Goal: Task Accomplishment & Management: Manage account settings

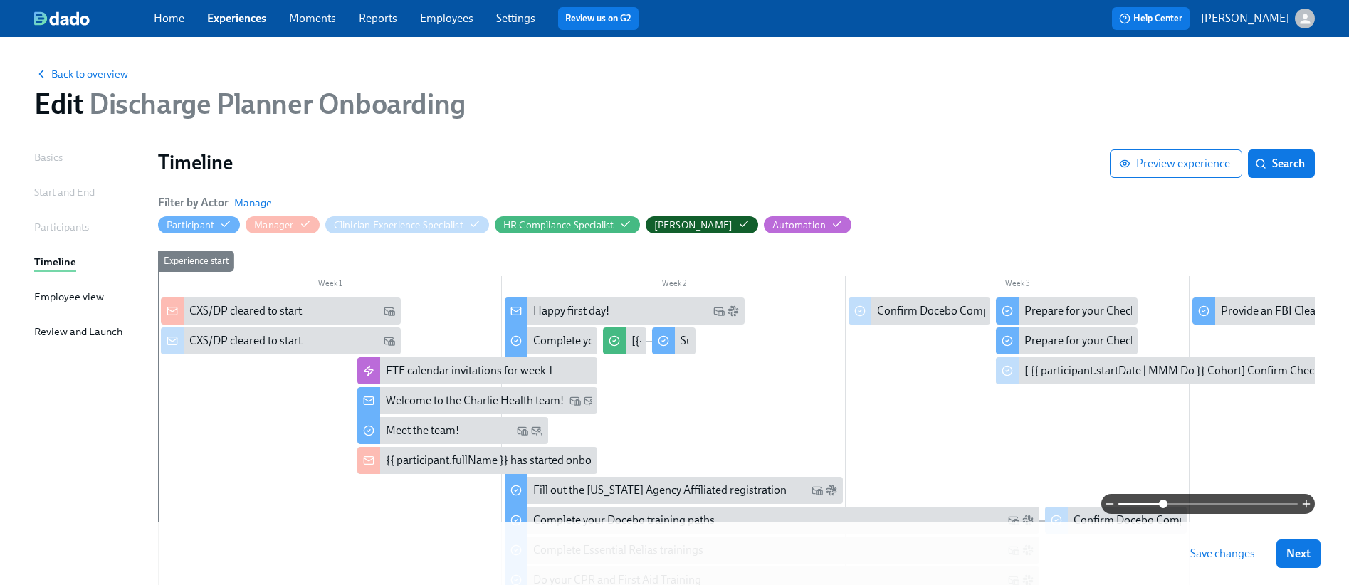
click at [1242, 554] on span "Save changes" at bounding box center [1222, 554] width 65 height 14
click at [62, 73] on span "Back to overview" at bounding box center [81, 74] width 94 height 14
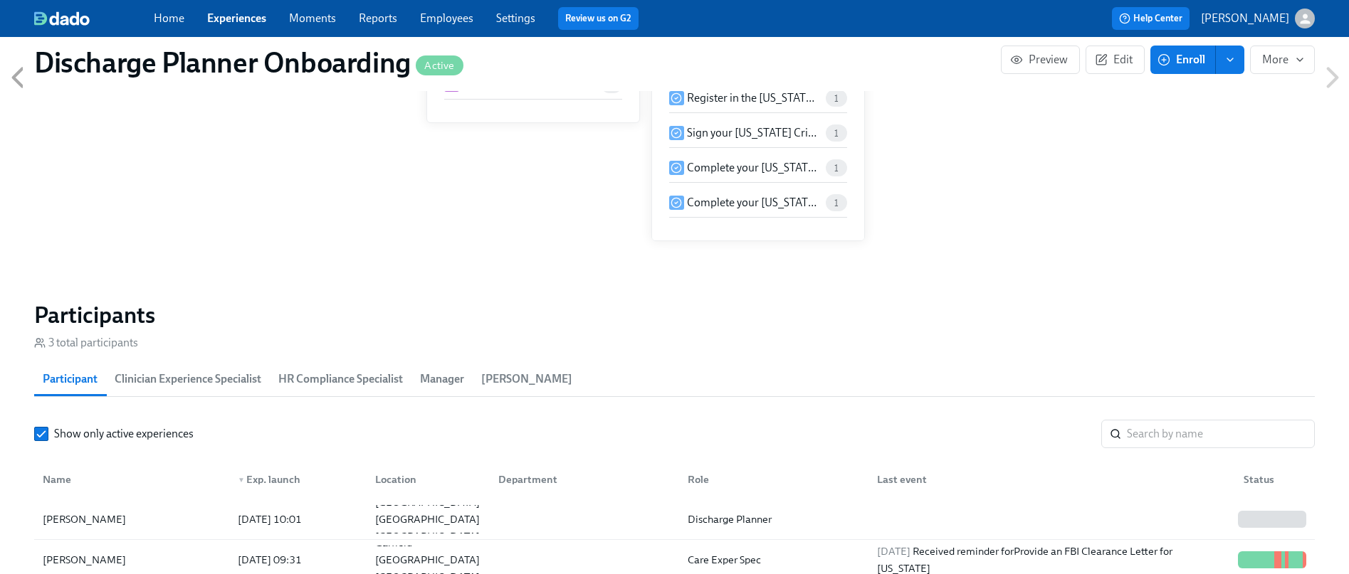
scroll to position [1412, 0]
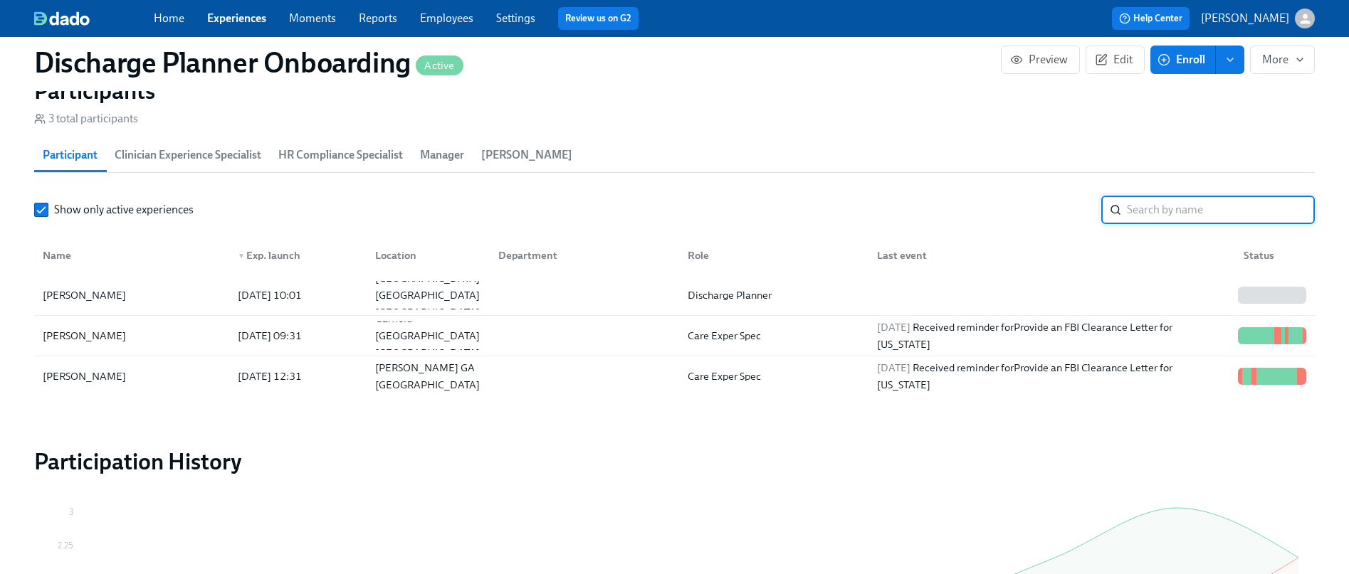
click at [1175, 206] on input "search" at bounding box center [1221, 210] width 188 height 28
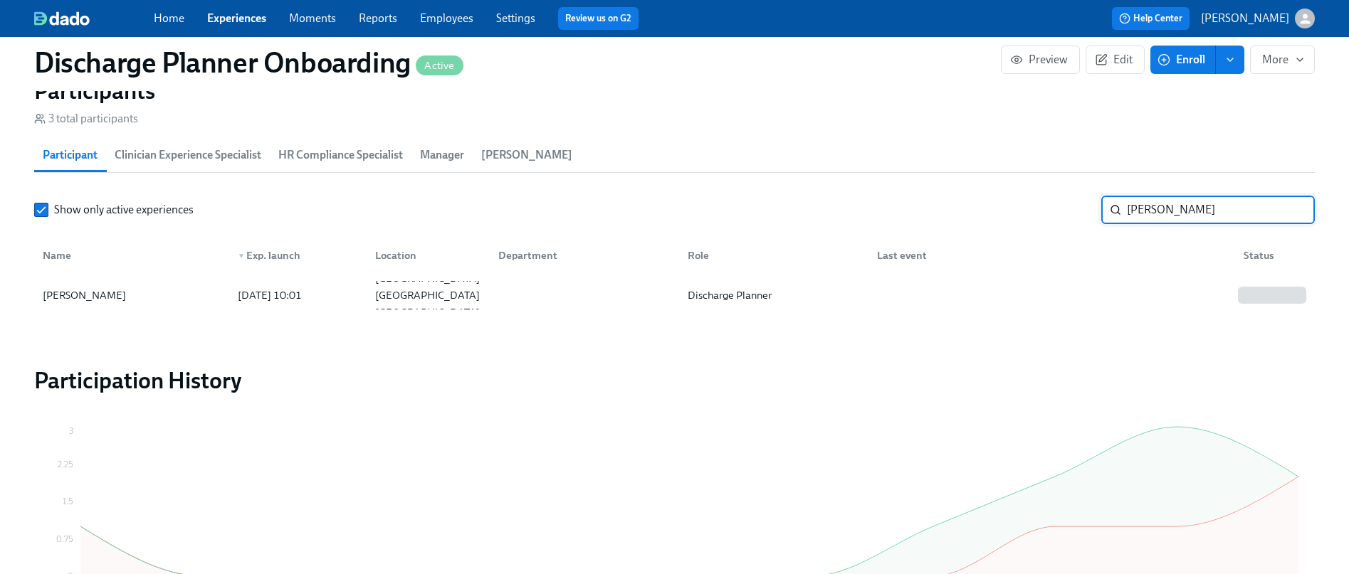
type input "[PERSON_NAME]"
click at [308, 295] on div "[DATE] 10:01" at bounding box center [269, 295] width 75 height 17
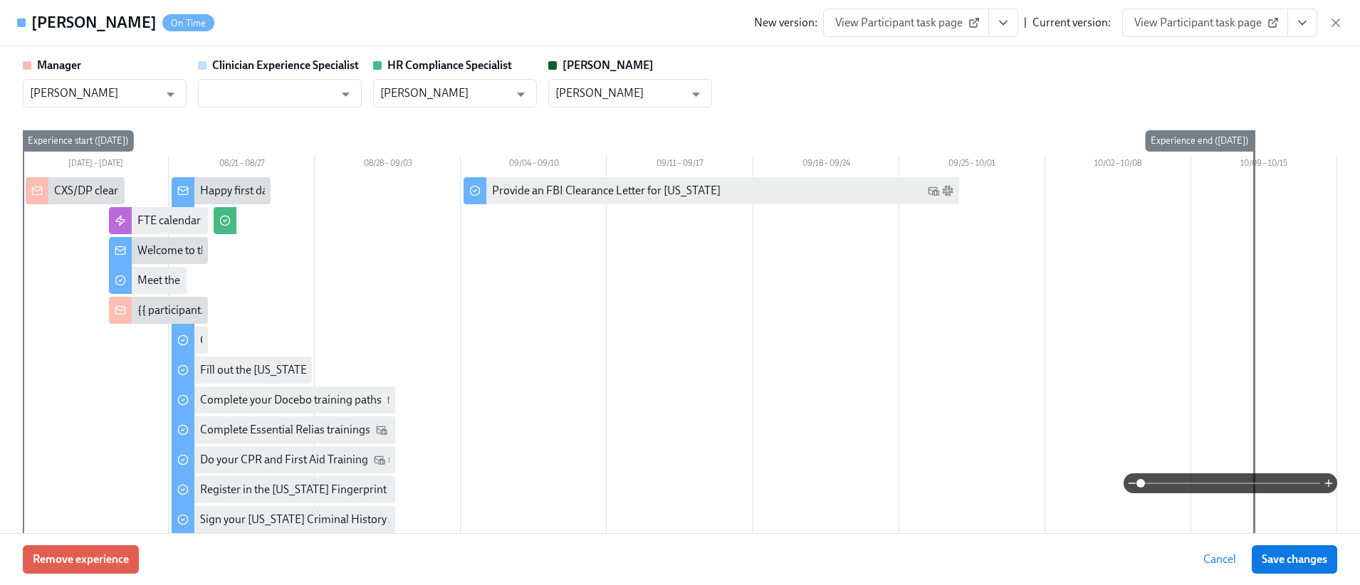
click at [1216, 560] on span "Cancel" at bounding box center [1219, 559] width 33 height 14
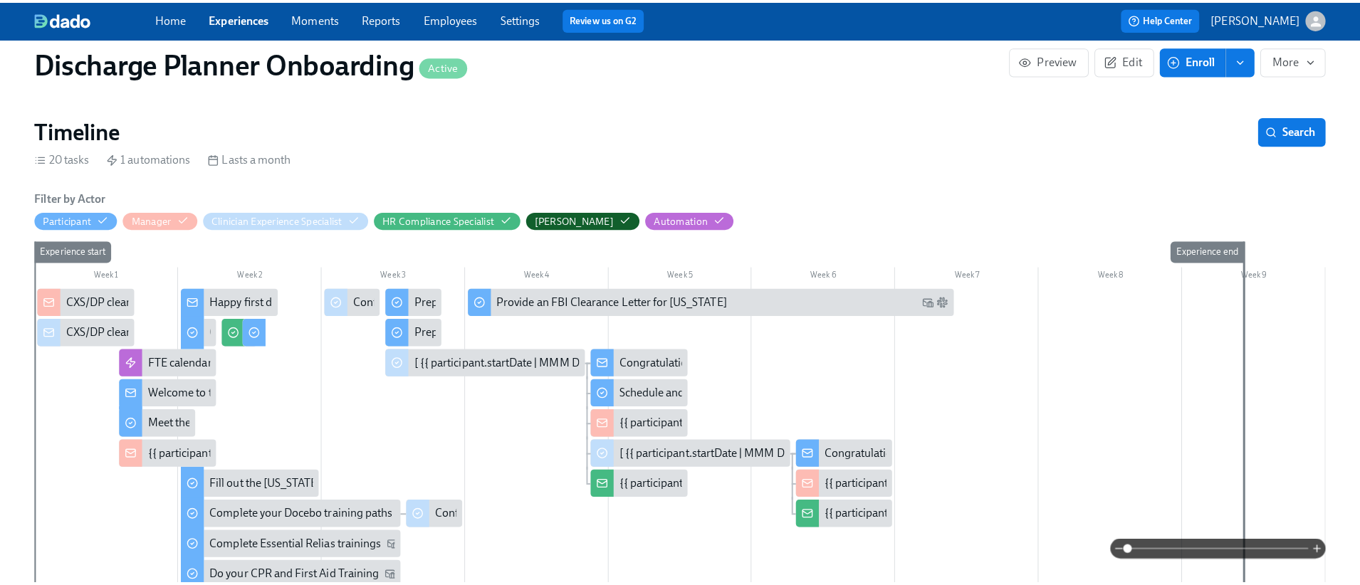
scroll to position [473, 0]
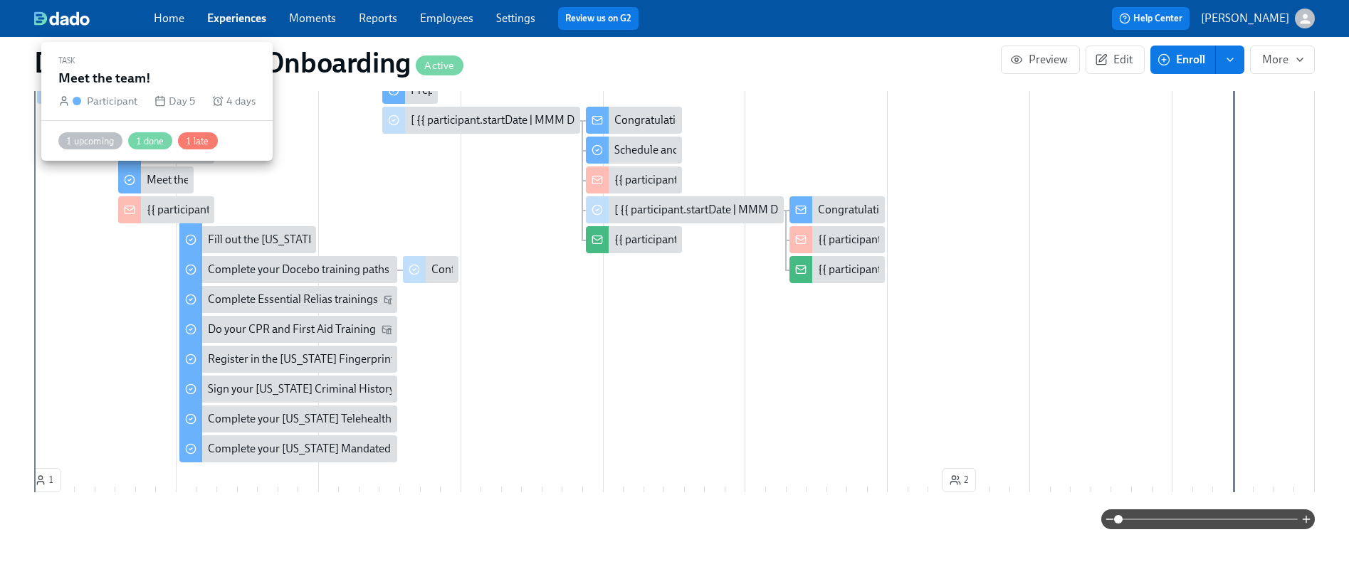
click at [157, 181] on div "Meet the team!" at bounding box center [183, 180] width 73 height 16
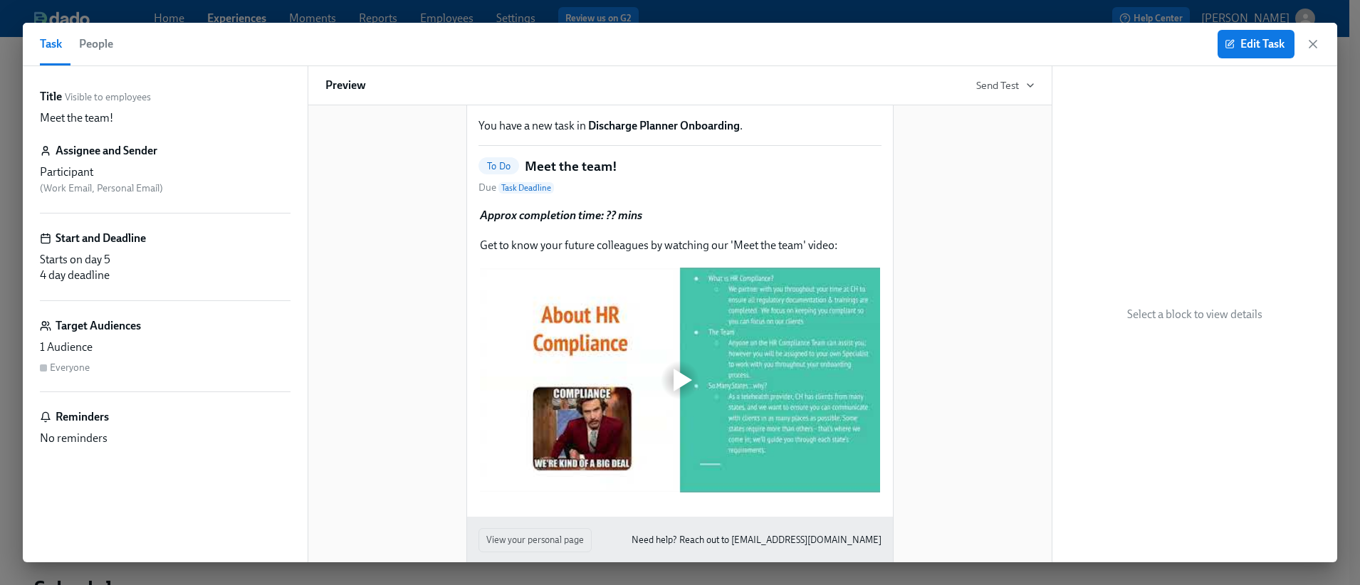
scroll to position [132, 0]
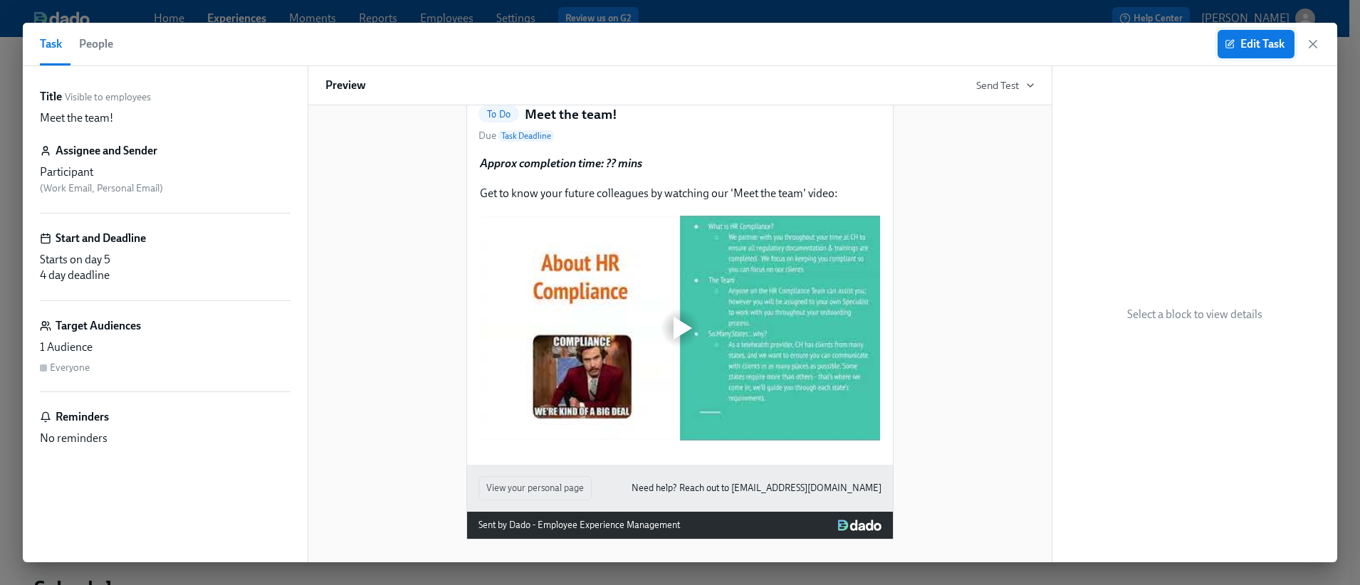
click at [1253, 41] on span "Edit Task" at bounding box center [1255, 44] width 57 height 14
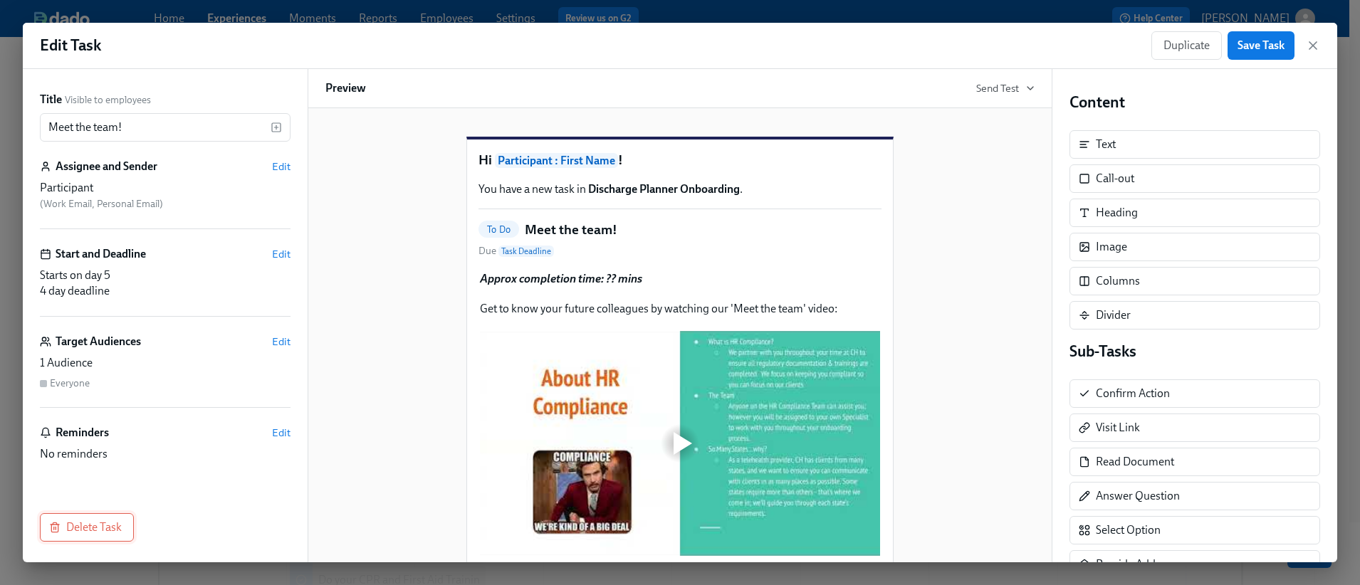
click at [103, 534] on span "Delete Task" at bounding box center [87, 527] width 70 height 14
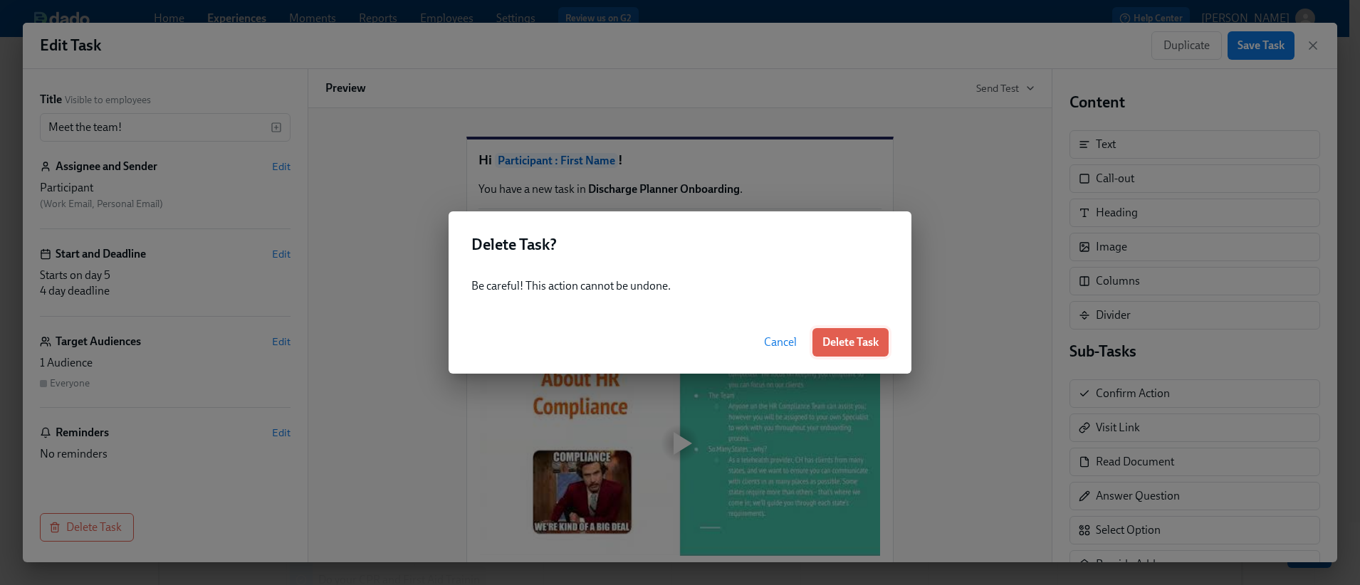
click at [869, 351] on button "Delete Task" at bounding box center [850, 342] width 76 height 28
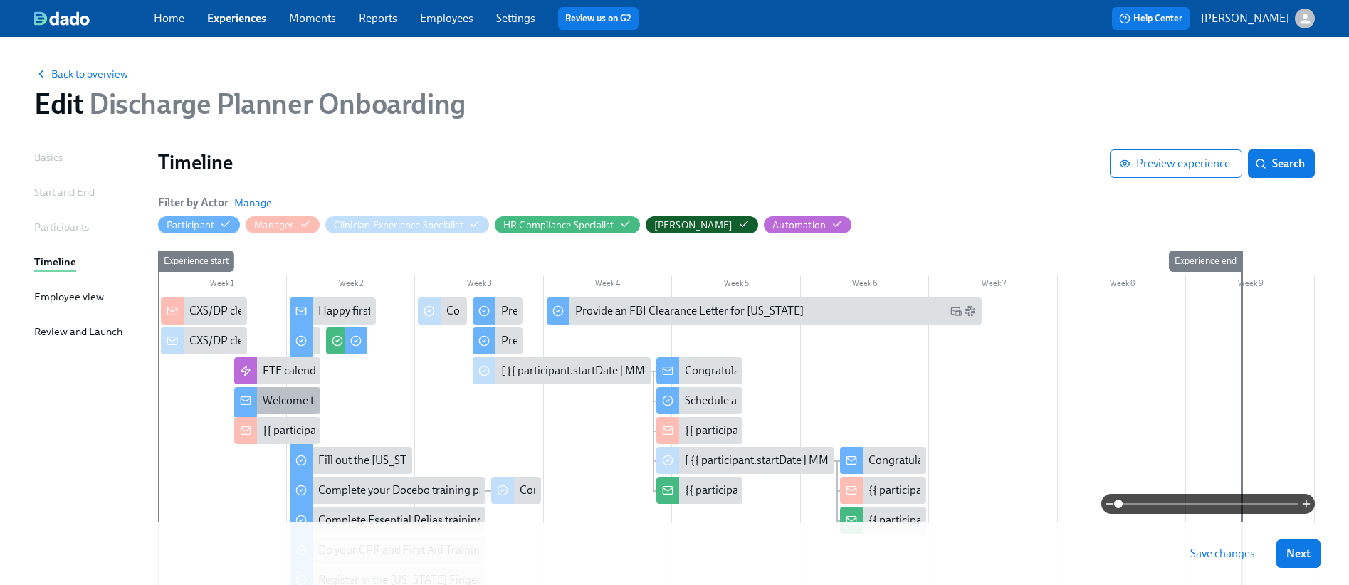
click at [276, 399] on div "Welcome to the Charlie Health team!" at bounding box center [352, 401] width 178 height 16
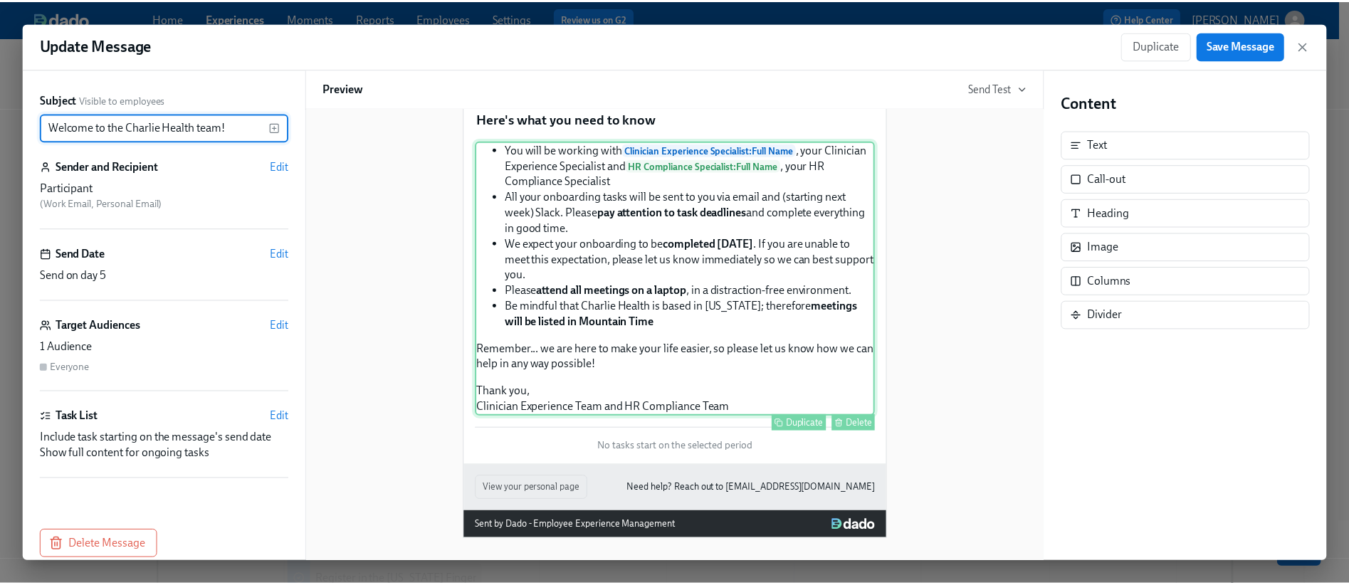
scroll to position [234, 0]
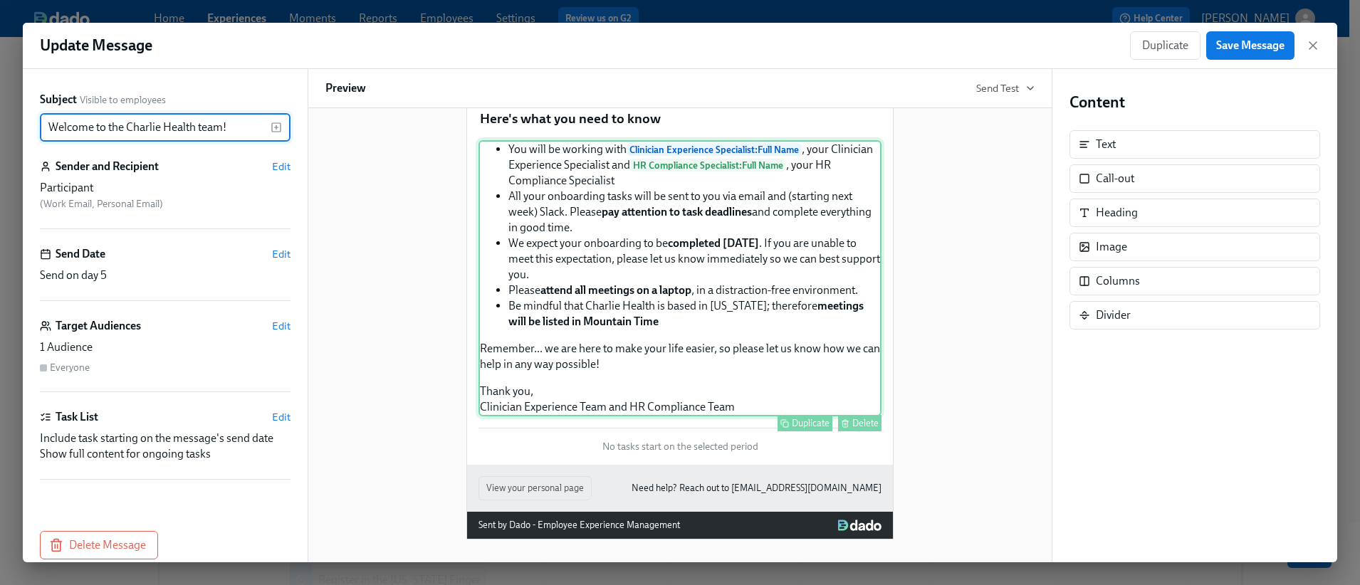
click at [625, 251] on div "You will be working with Clinician Experience Specialist : Full Name , your Cli…" at bounding box center [679, 278] width 403 height 276
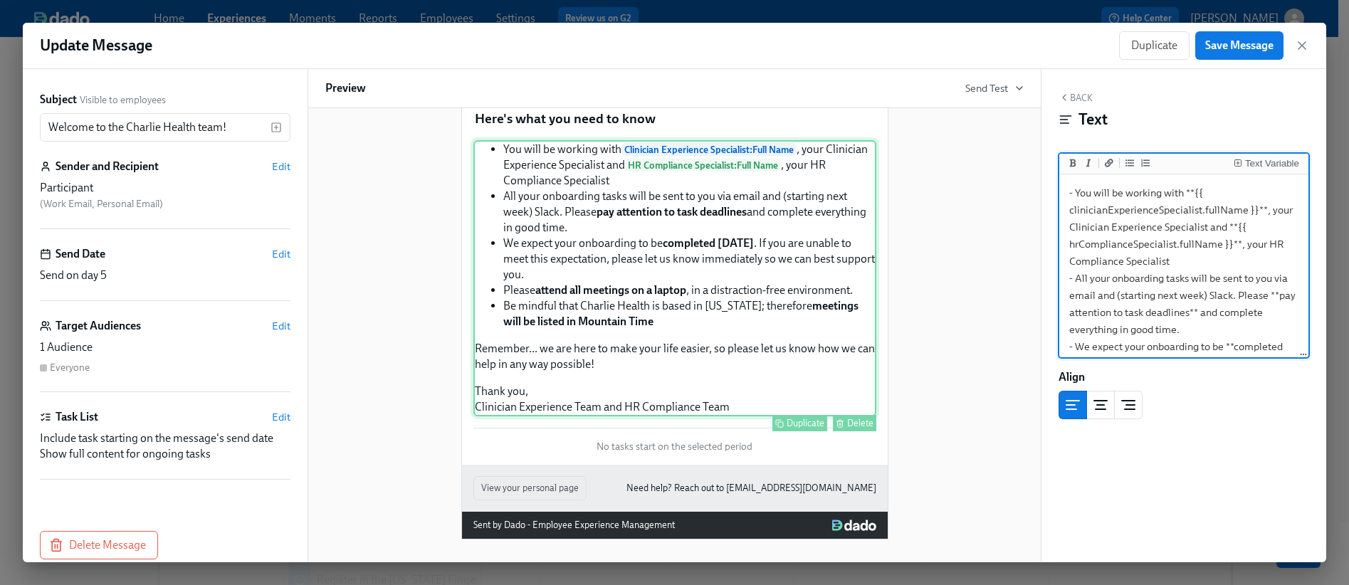
click at [814, 208] on div "You will be working with Clinician Experience Specialist : Full Name , your Cli…" at bounding box center [674, 278] width 403 height 276
drag, startPoint x: 1182, startPoint y: 261, endPoint x: 1054, endPoint y: 194, distance: 143.9
click at [1054, 194] on div "Back Text Text Variable - You will be working with **{{ clinicianExperienceSpec…" at bounding box center [1183, 315] width 285 height 493
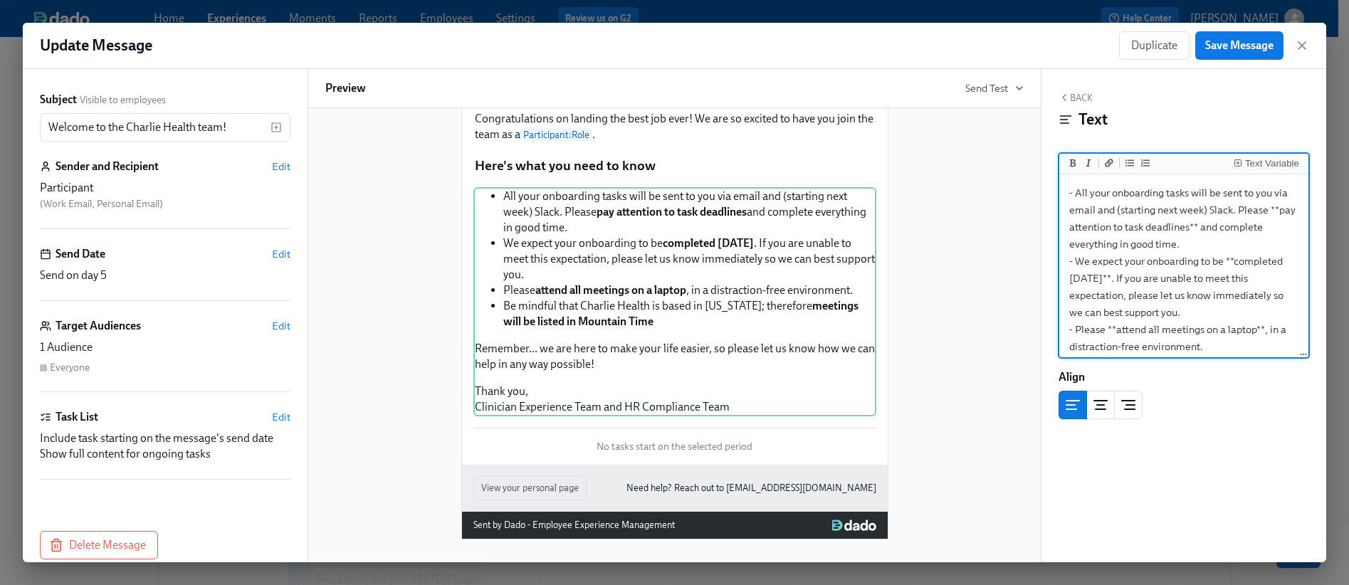
scroll to position [211, 0]
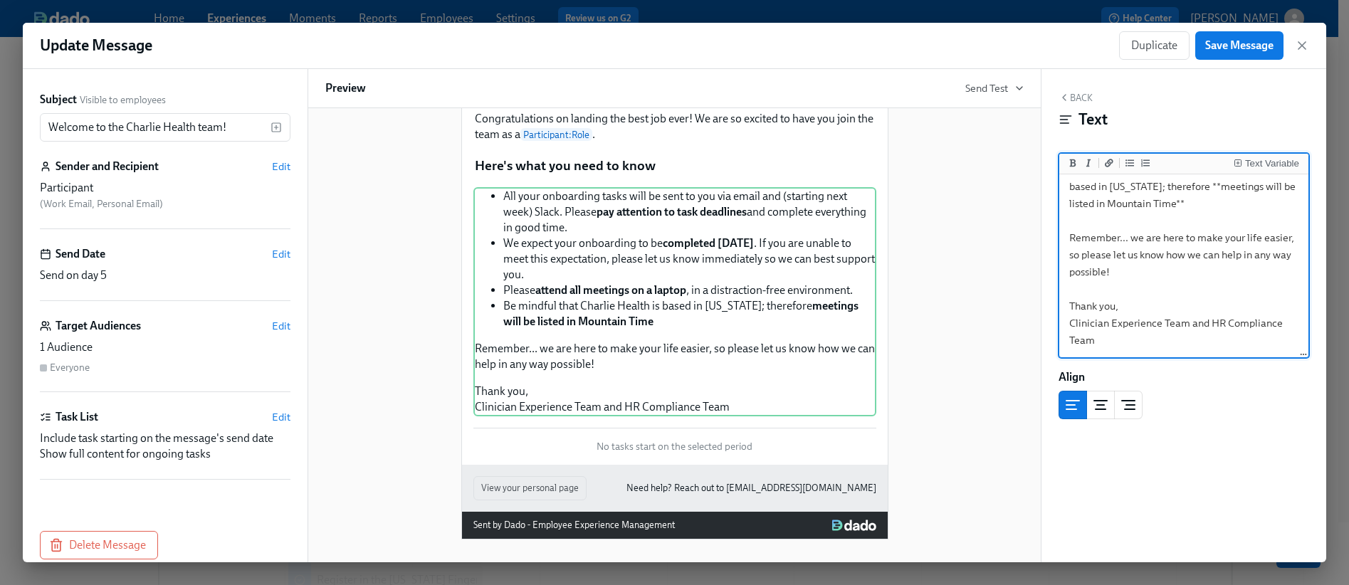
drag, startPoint x: 1096, startPoint y: 340, endPoint x: 1065, endPoint y: 321, distance: 35.8
click at [1065, 321] on textarea "- All your onboarding tasks will be sent to you via email and (starting next we…" at bounding box center [1183, 169] width 243 height 373
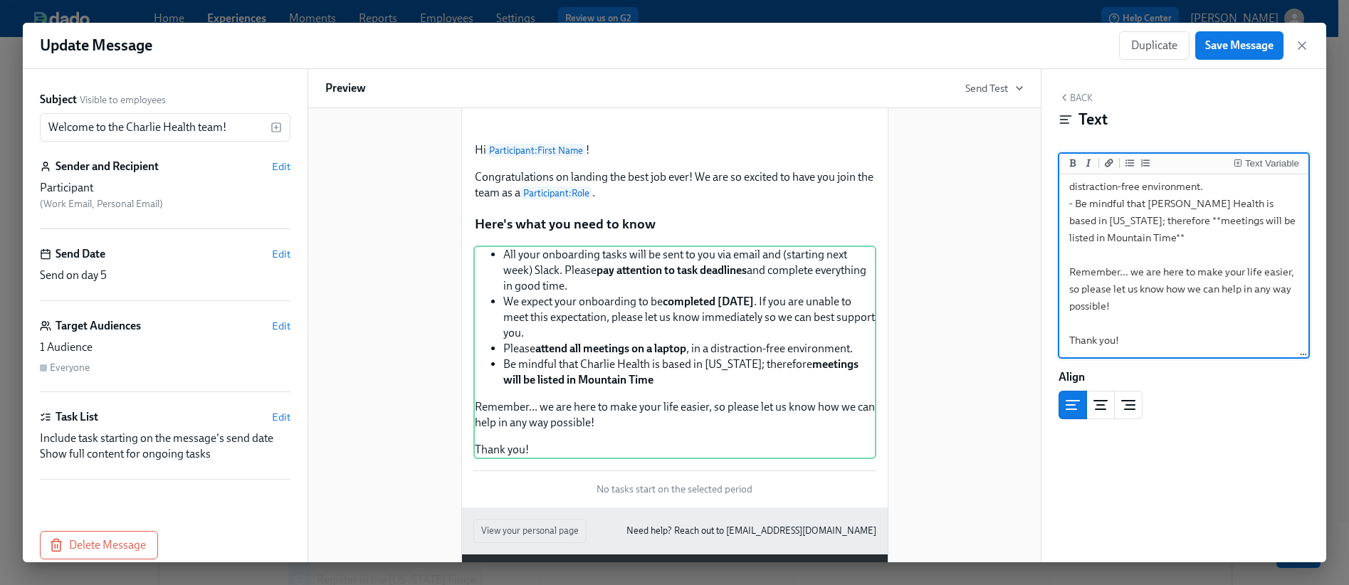
scroll to position [47, 0]
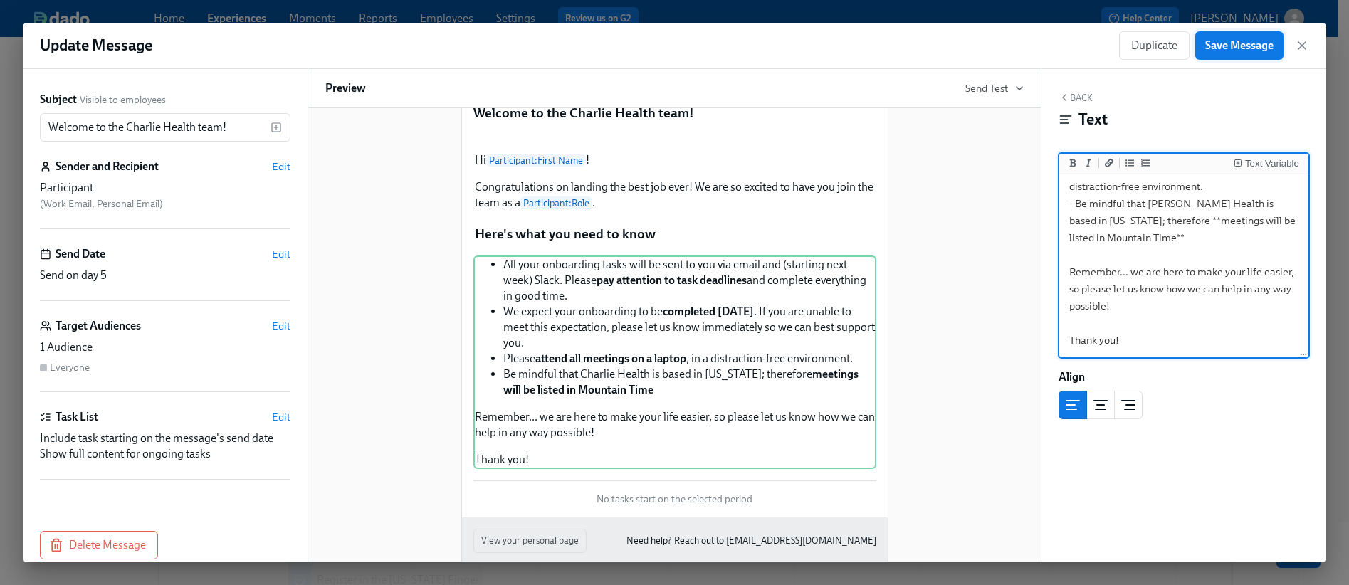
type textarea "- All your onboarding tasks will be sent to you via email and (starting next we…"
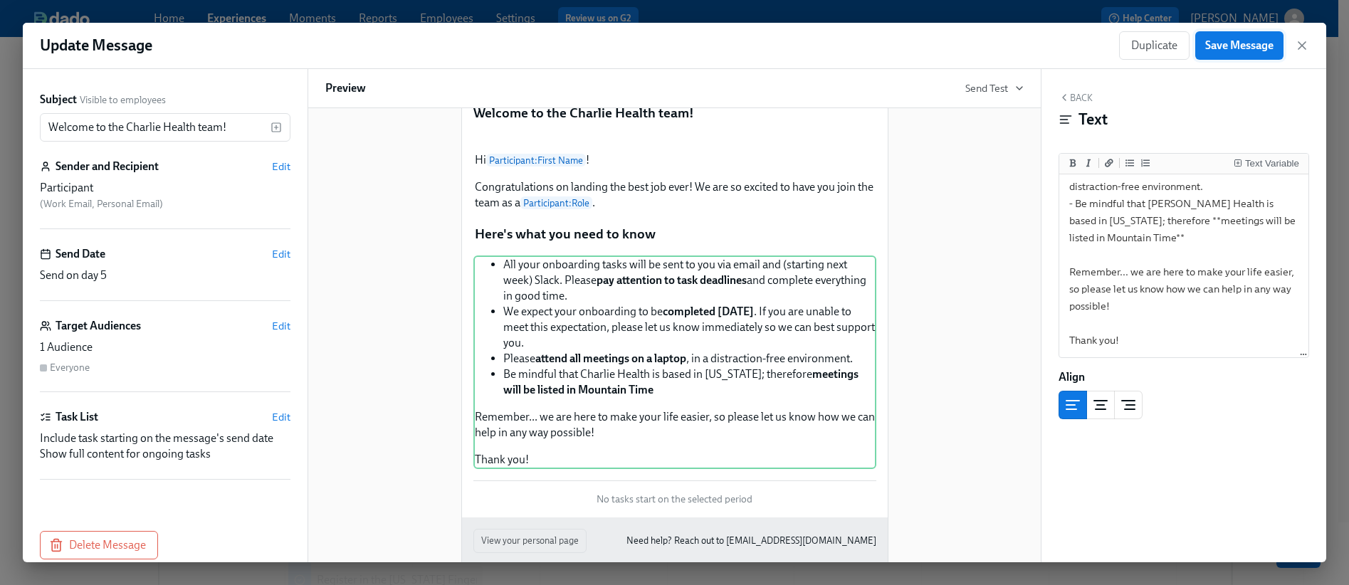
click at [1229, 51] on span "Save Message" at bounding box center [1239, 45] width 68 height 14
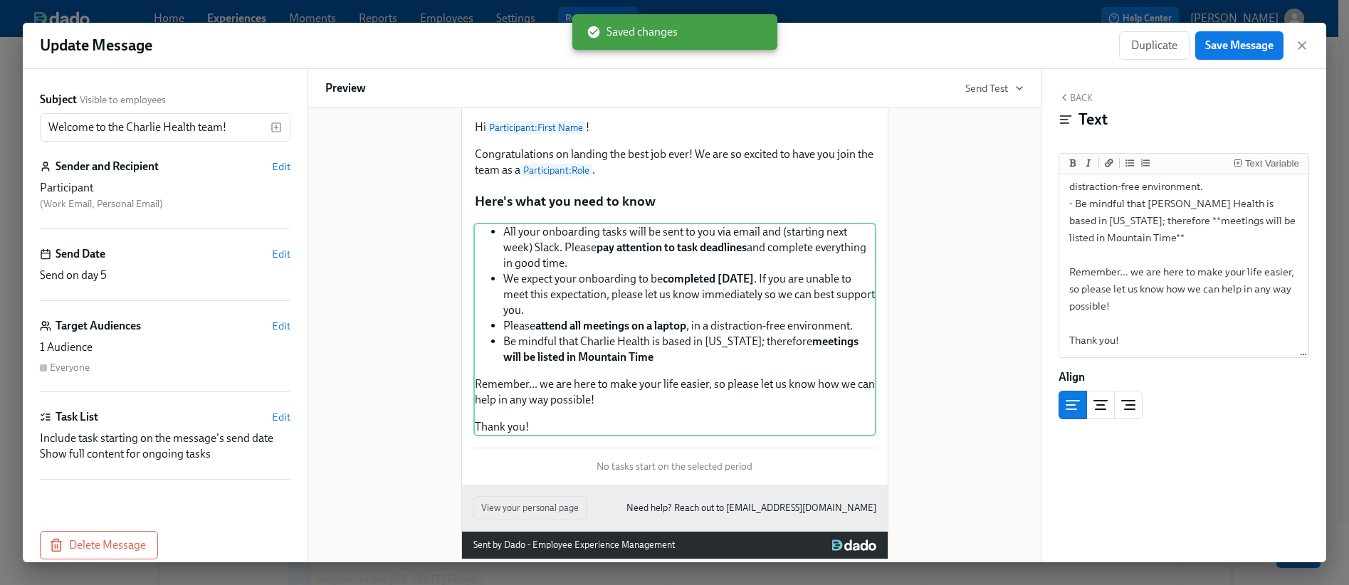
scroll to position [82, 0]
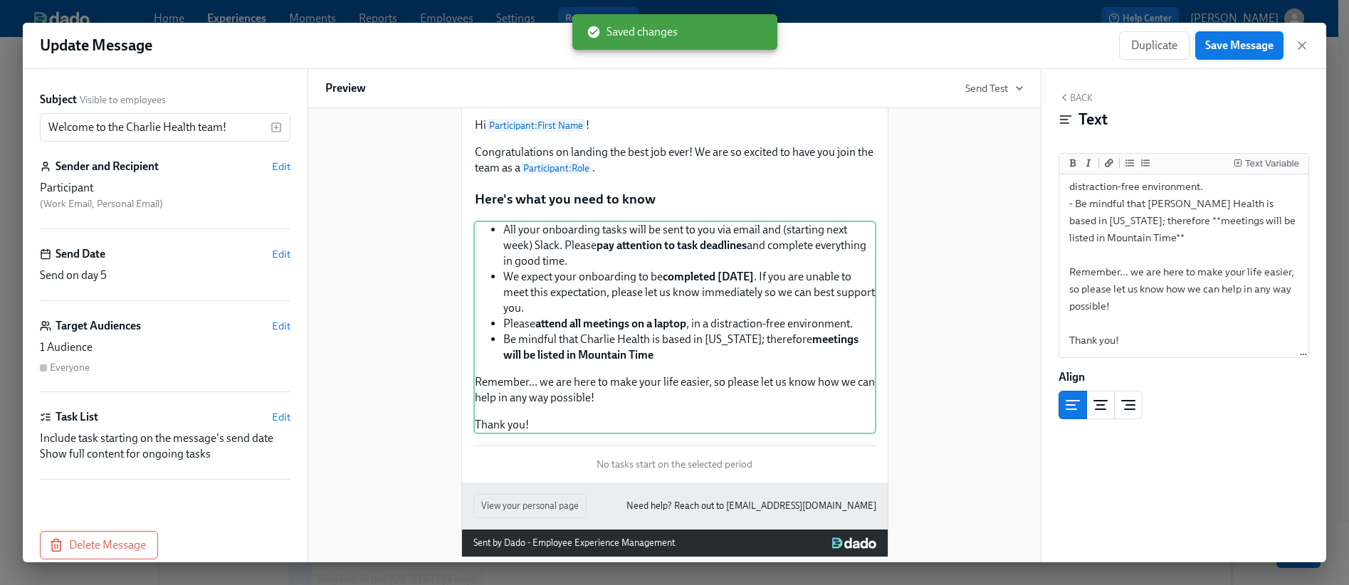
click at [1254, 46] on span "Save Message" at bounding box center [1239, 45] width 68 height 14
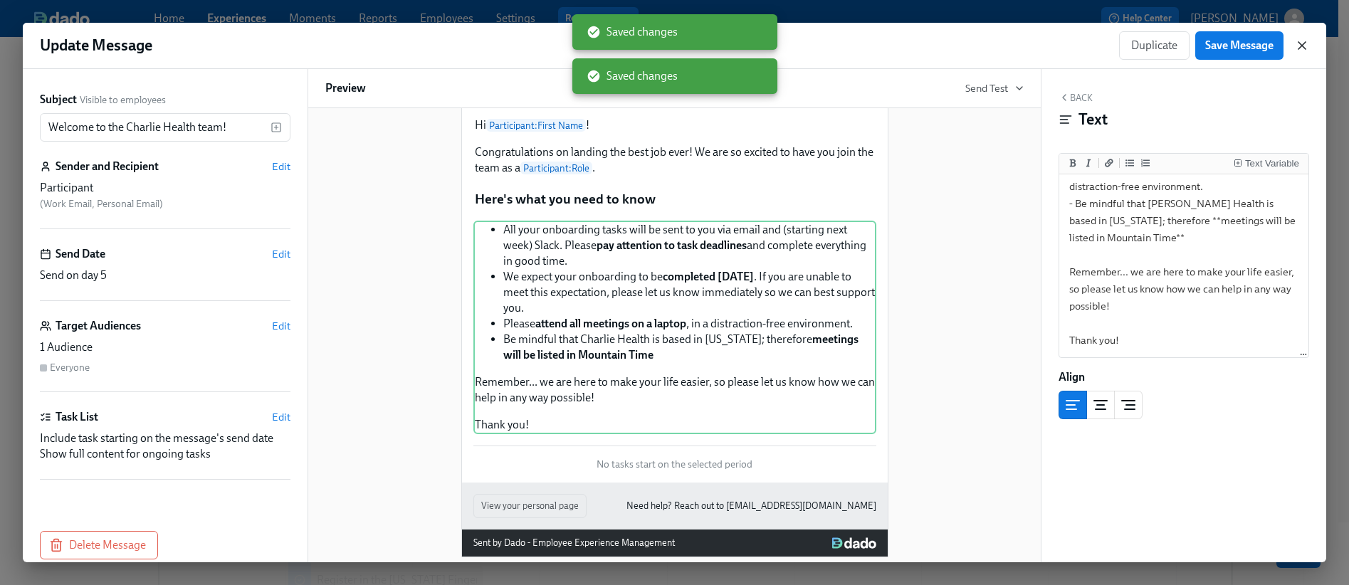
click at [1298, 48] on icon "button" at bounding box center [1302, 45] width 14 height 14
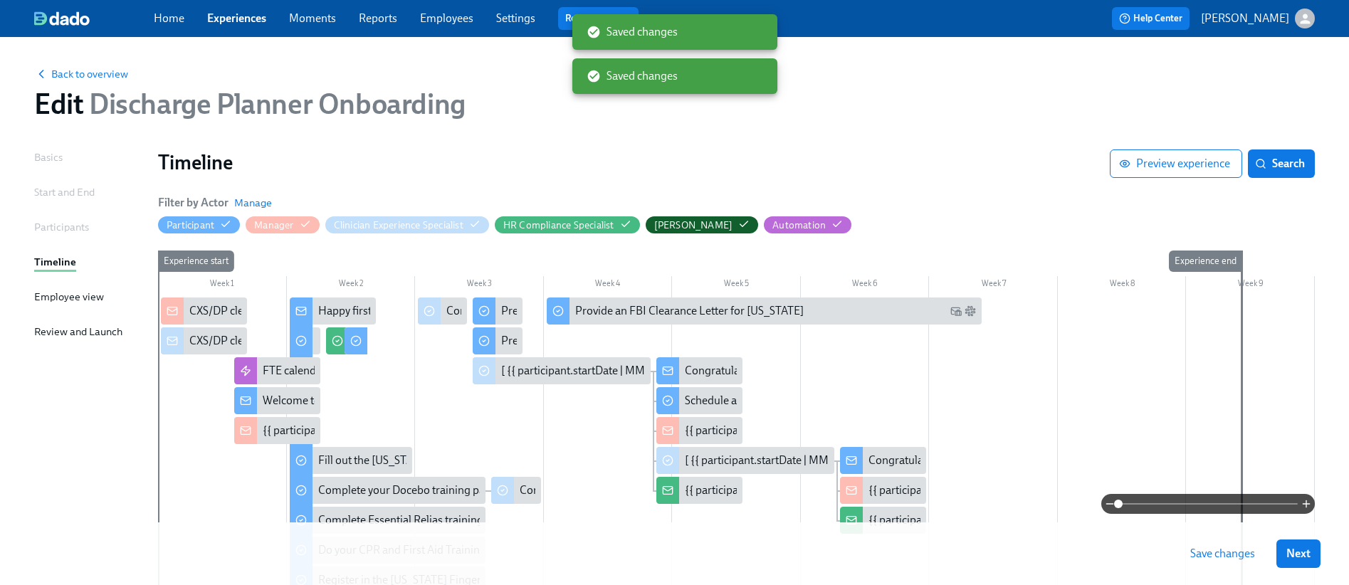
click at [1255, 555] on span "Save changes" at bounding box center [1222, 554] width 65 height 14
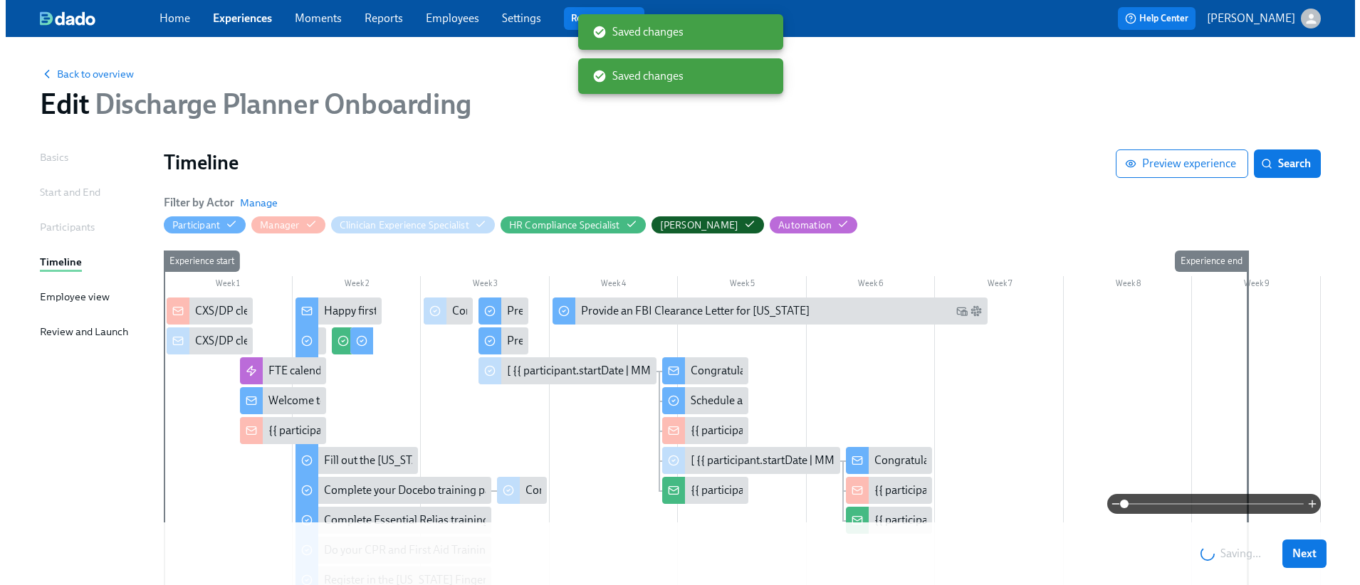
scroll to position [3, 0]
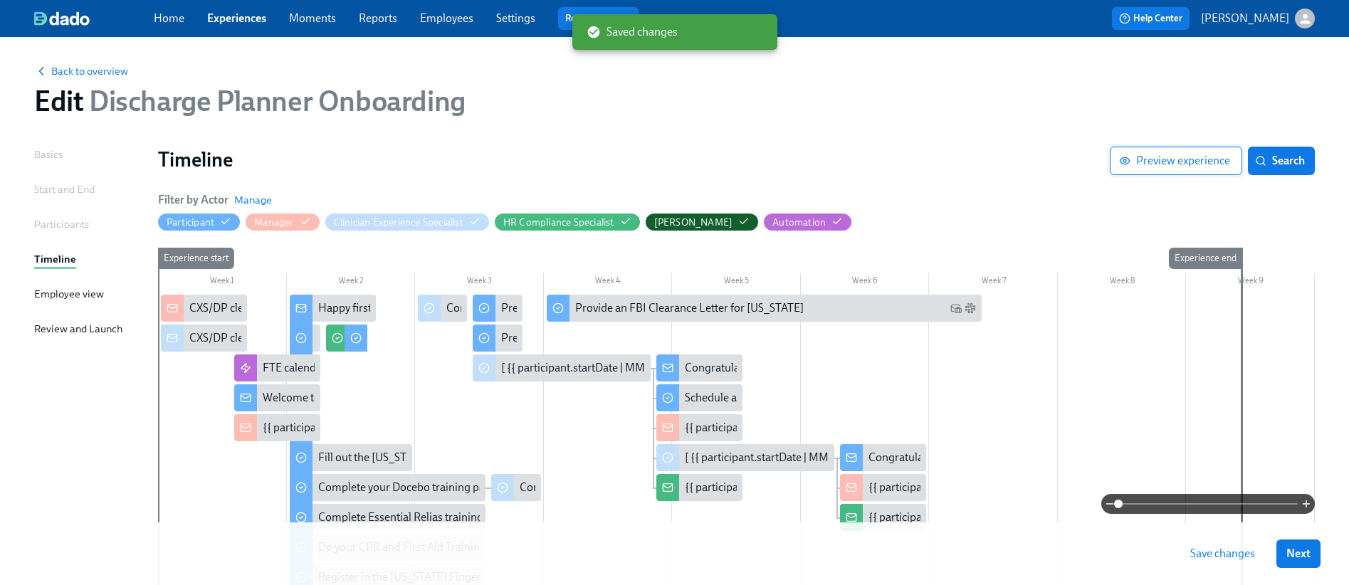
click at [1173, 168] on span "Preview experience" at bounding box center [1176, 161] width 108 height 14
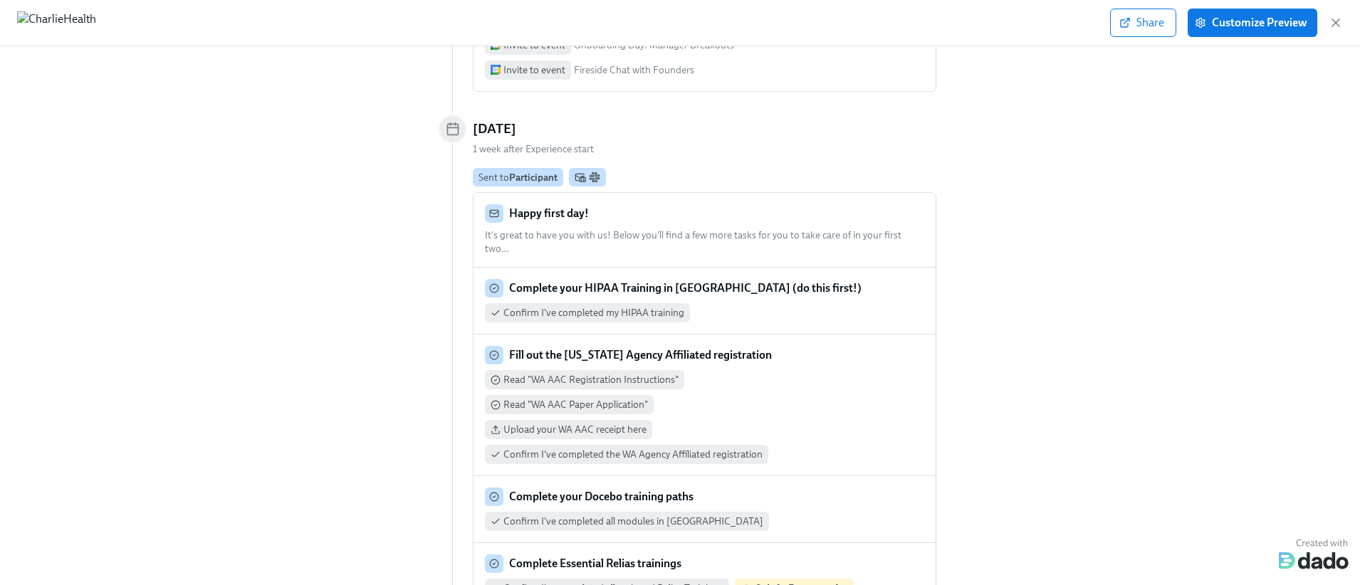
scroll to position [940, 0]
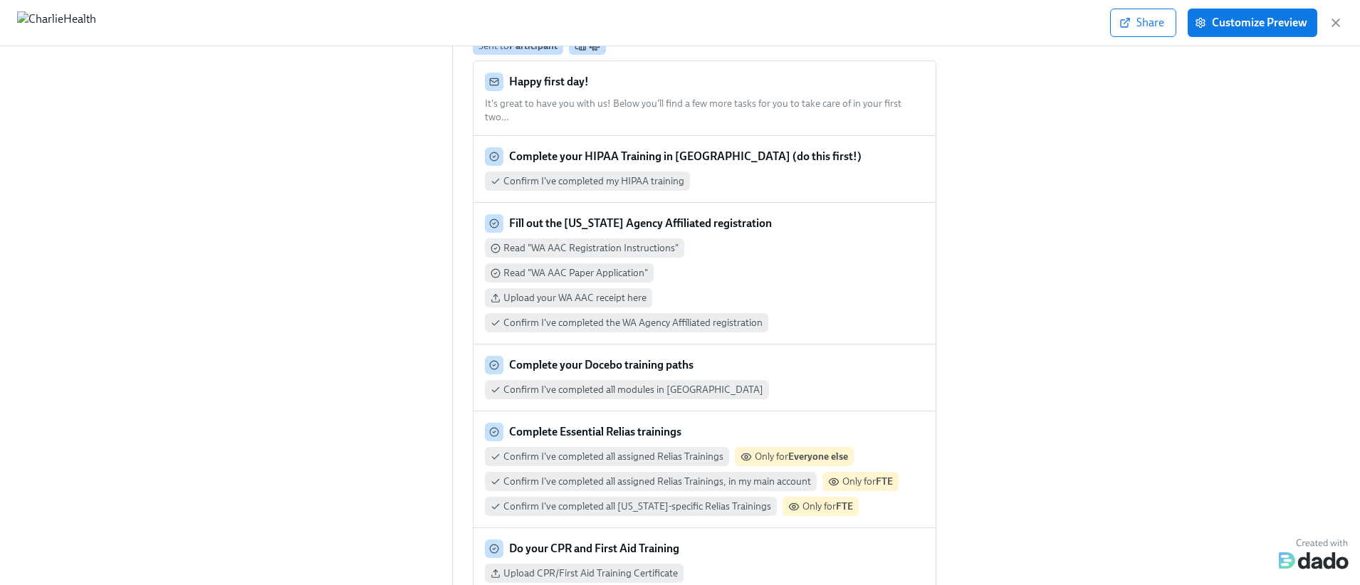
click at [641, 383] on span "Confirm I've completed all modules in [GEOGRAPHIC_DATA]" at bounding box center [633, 390] width 260 height 14
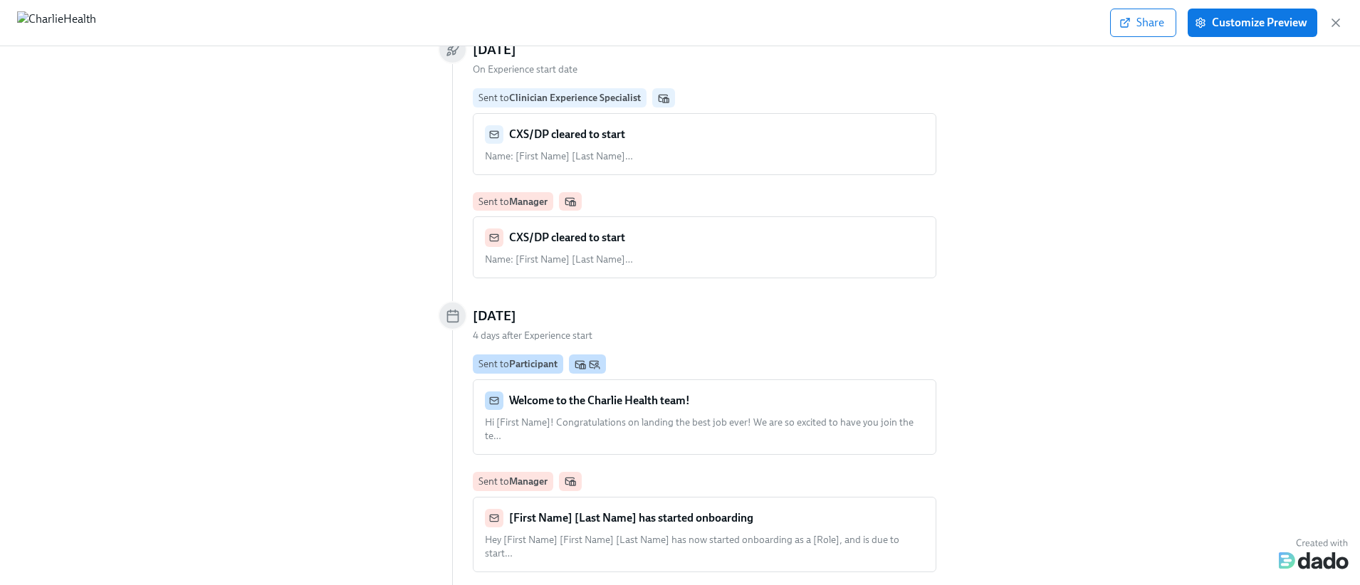
scroll to position [0, 0]
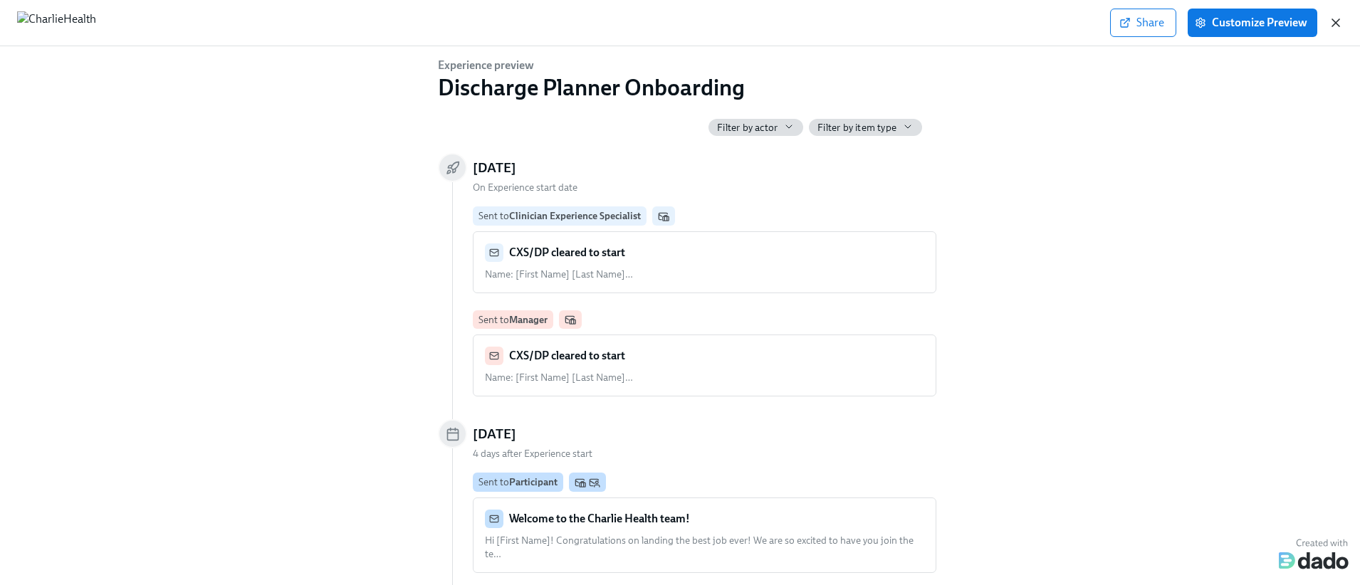
click at [1338, 26] on icon "button" at bounding box center [1335, 22] width 7 height 7
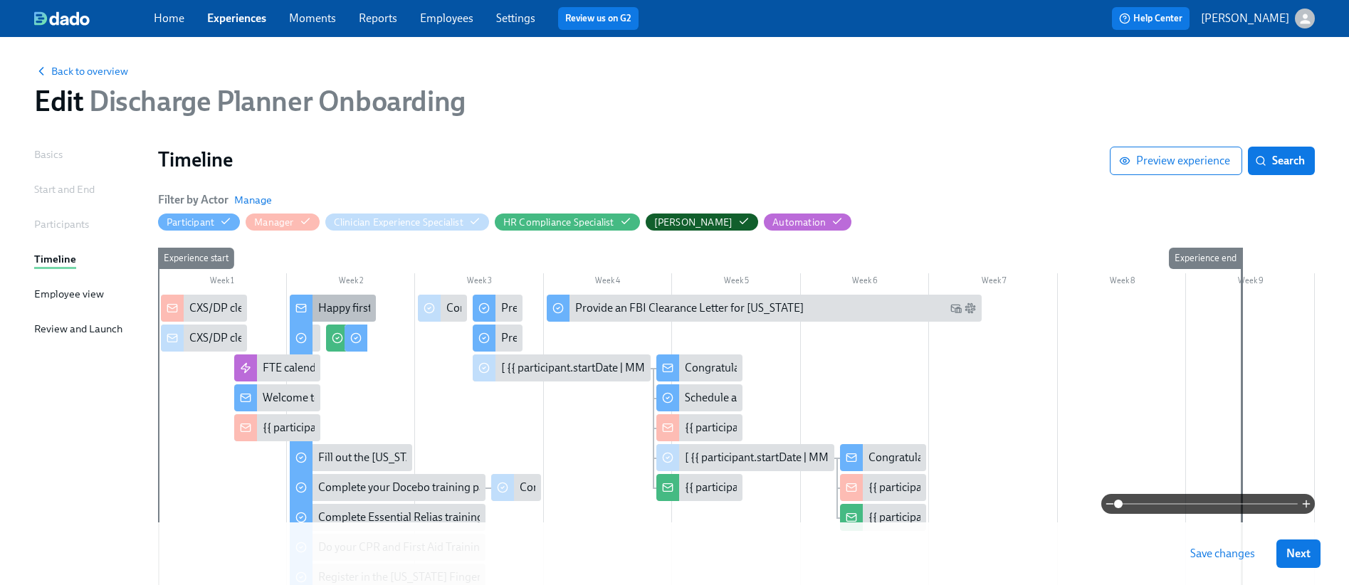
click at [342, 305] on div "Happy first day!" at bounding box center [356, 308] width 76 height 16
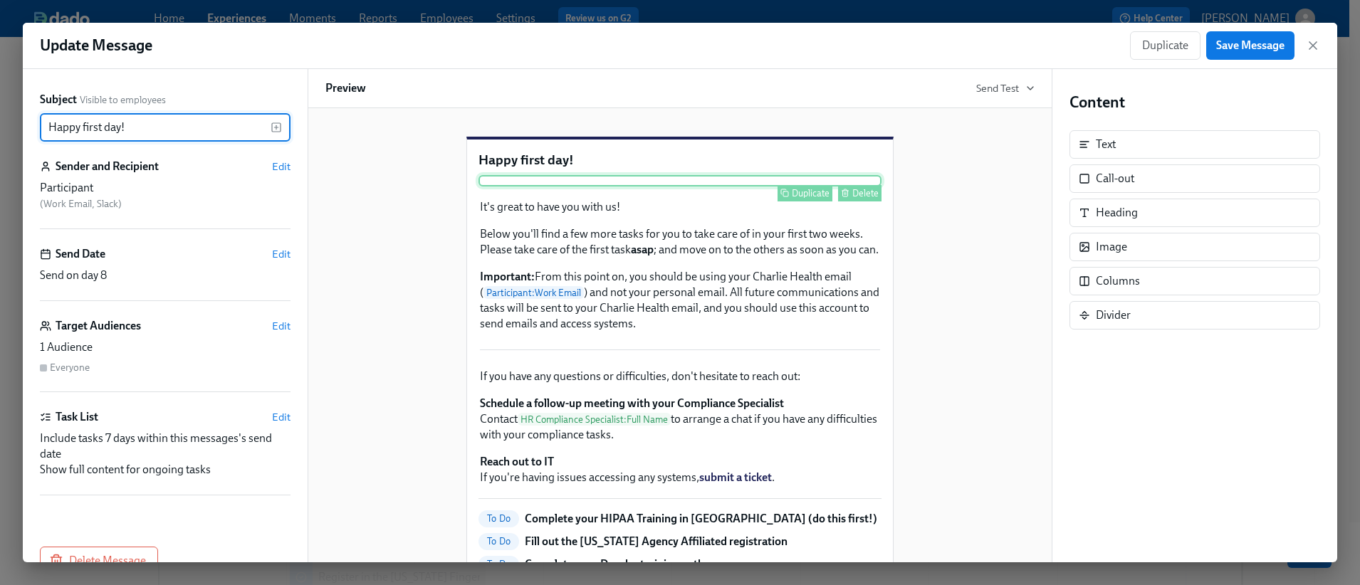
click at [750, 187] on div "Duplicate Delete" at bounding box center [679, 180] width 403 height 11
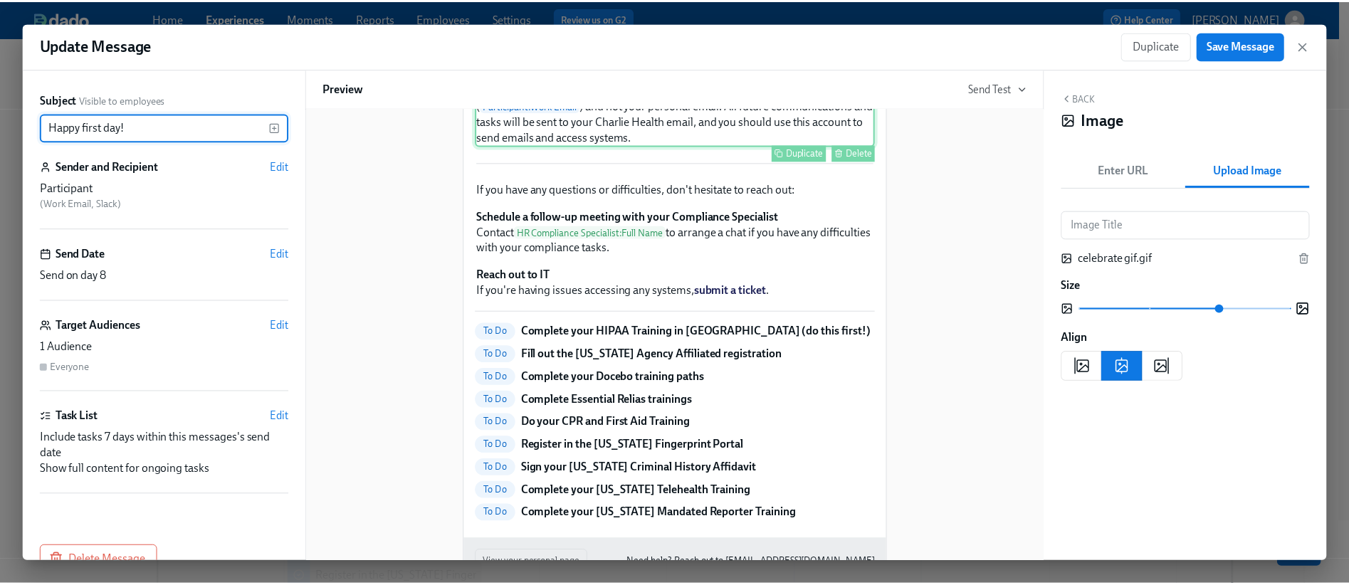
scroll to position [226, 0]
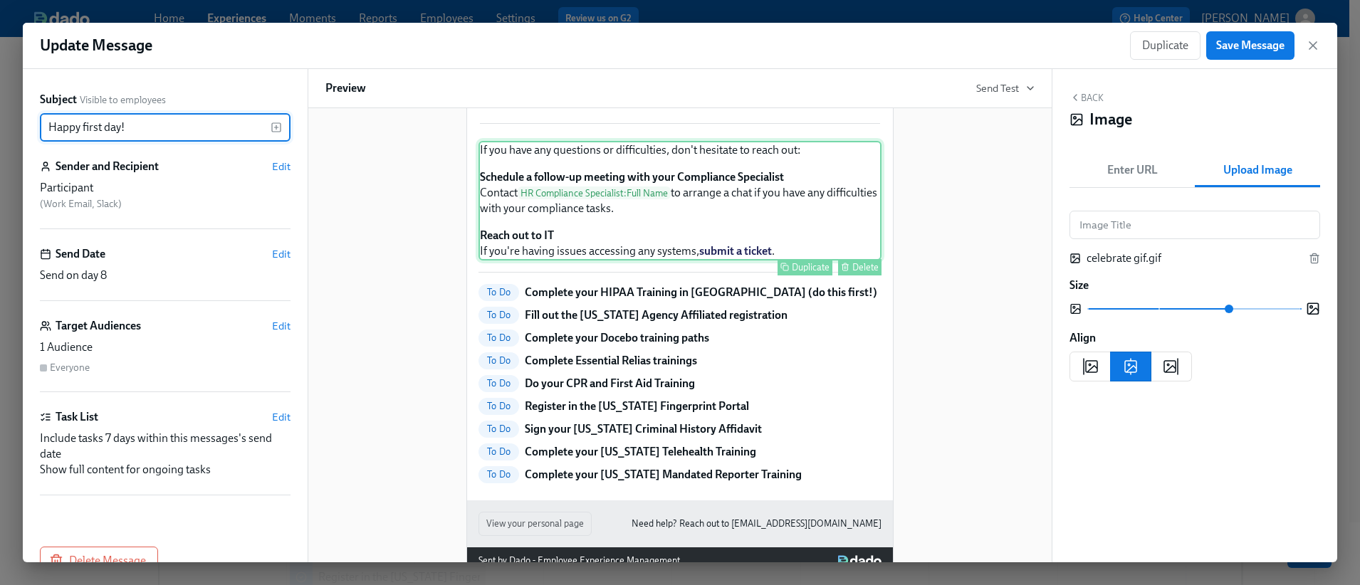
click at [782, 261] on div "If you have any questions or difficulties, don't hesitate to reach out: Schedul…" at bounding box center [679, 201] width 403 height 120
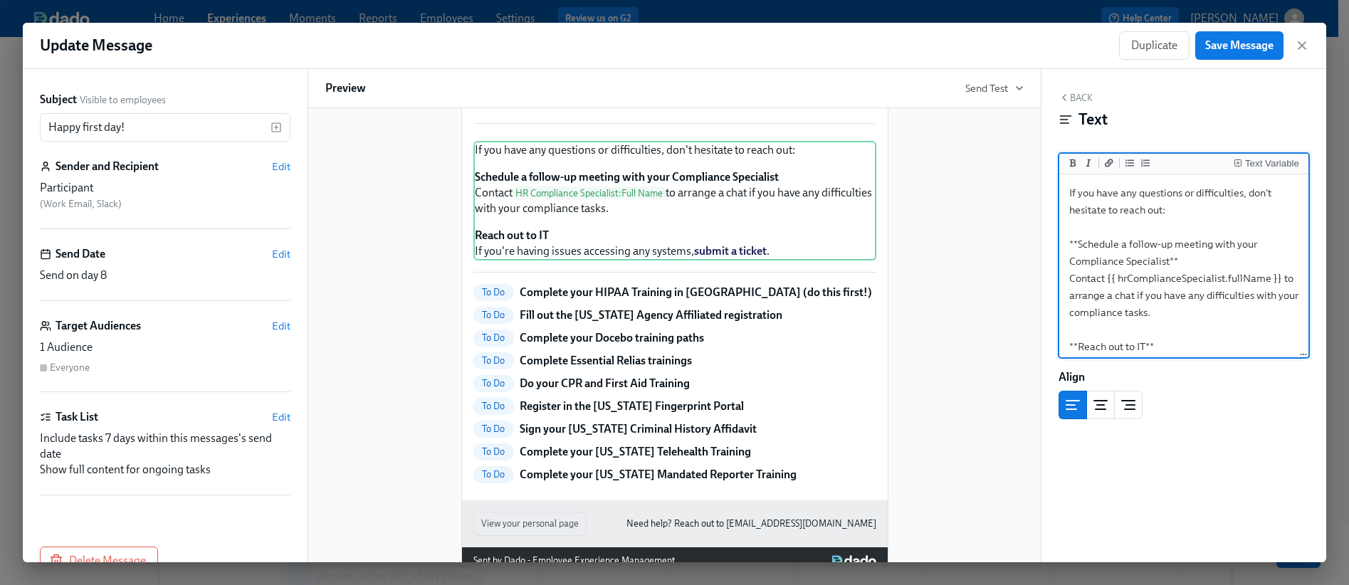
drag, startPoint x: 1184, startPoint y: 317, endPoint x: 1056, endPoint y: 233, distance: 152.8
click at [1056, 233] on div "Back Text Text Variable If you have any questions or difficulties, don't hesita…" at bounding box center [1183, 315] width 285 height 493
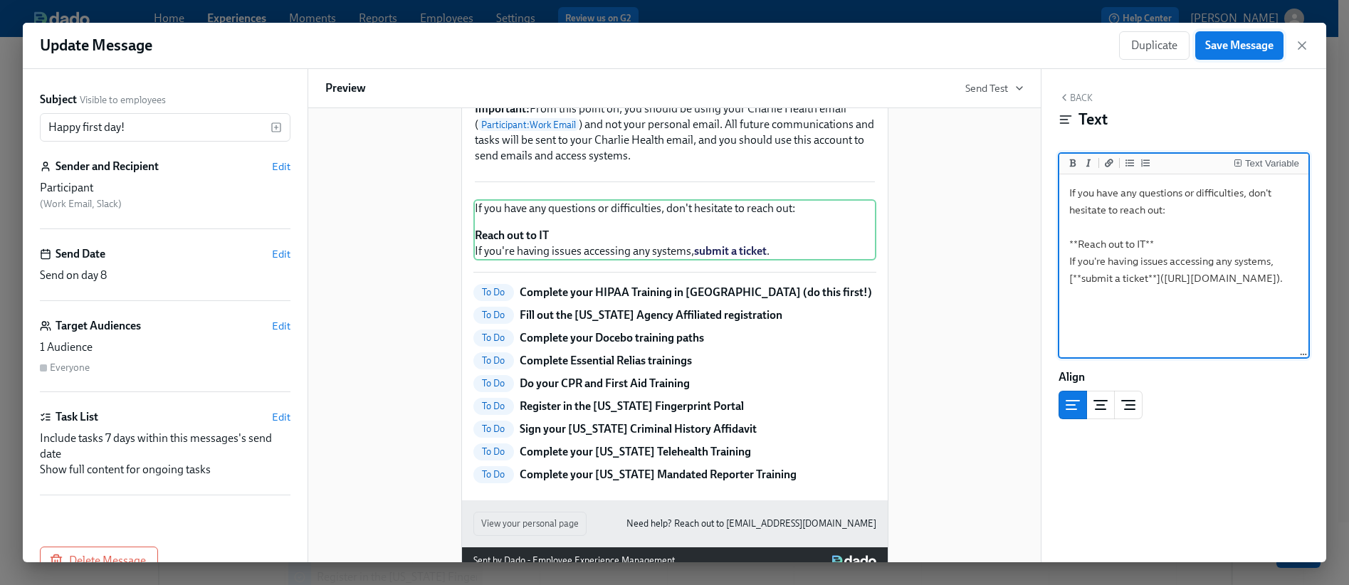
type textarea "If you have any questions or difficulties, don't hesitate to reach out: **Reach…"
click at [1263, 51] on span "Save Message" at bounding box center [1239, 45] width 68 height 14
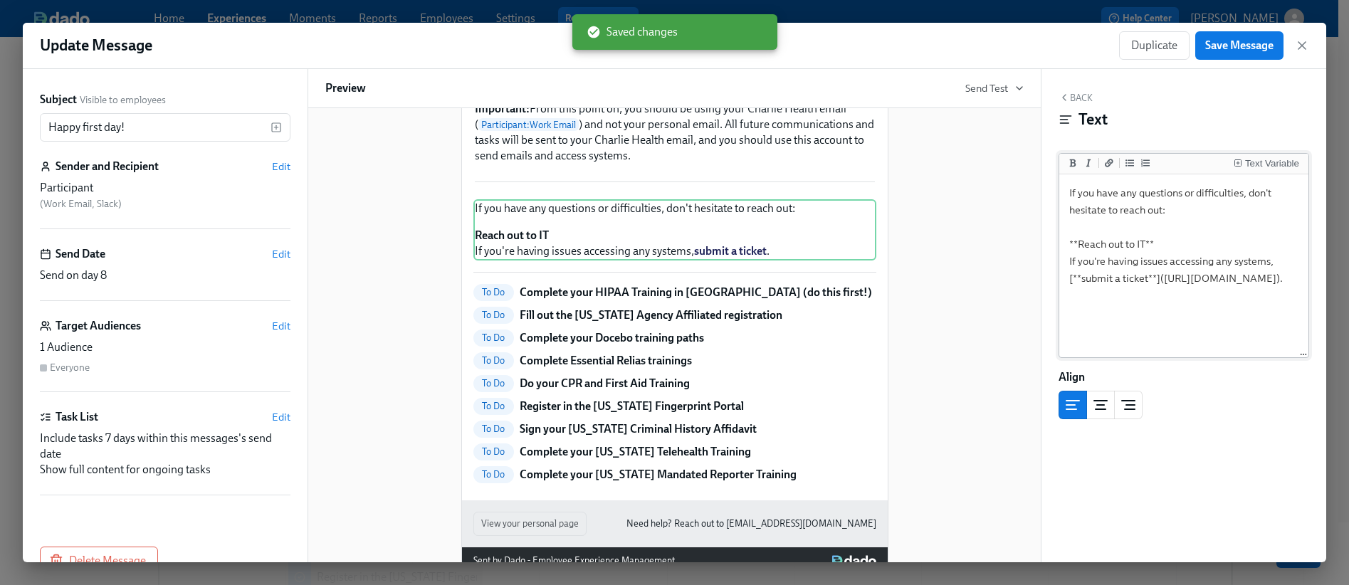
scroll to position [235, 0]
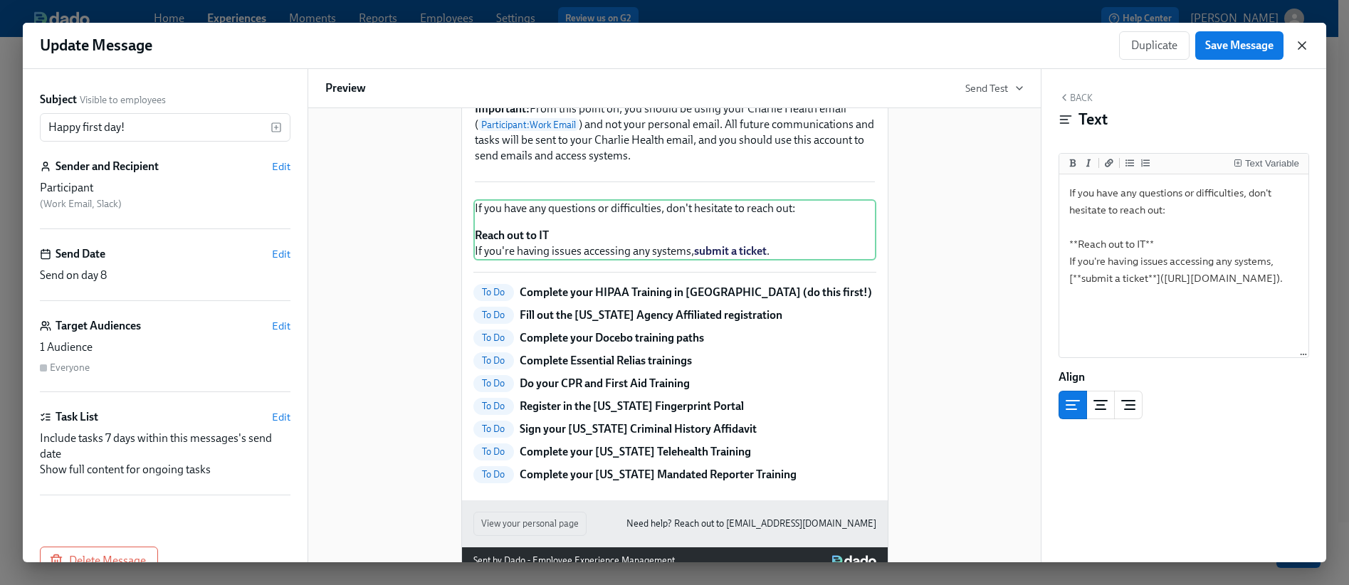
click at [1303, 44] on icon "button" at bounding box center [1301, 45] width 7 height 7
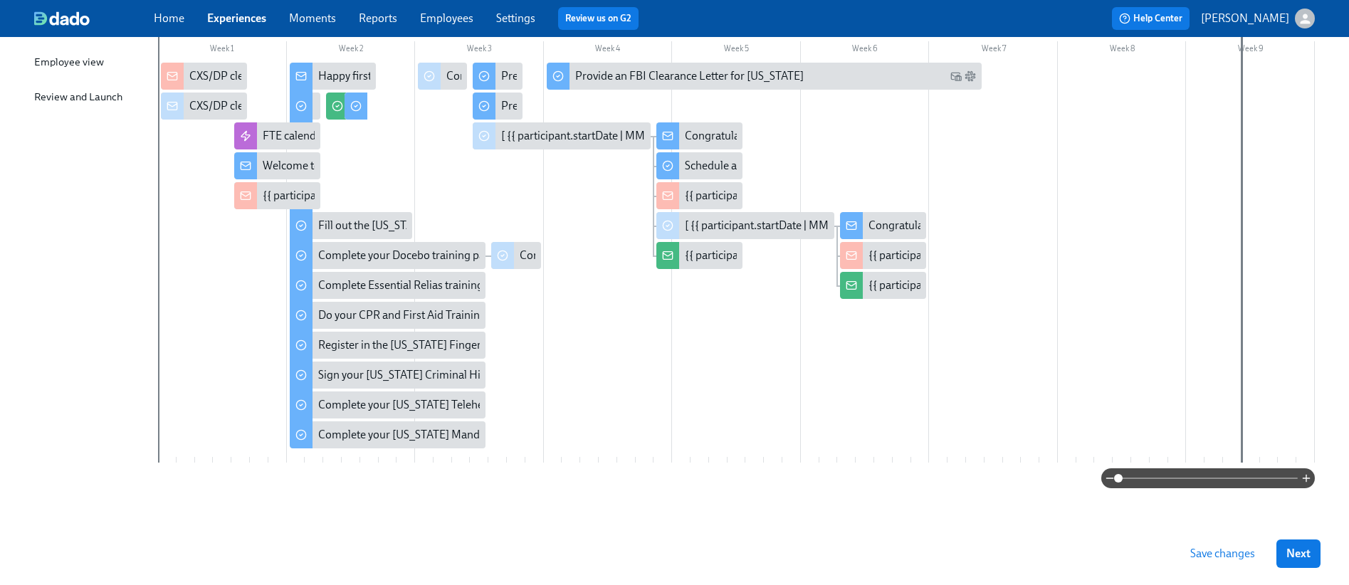
click at [1252, 549] on span "Save changes" at bounding box center [1222, 554] width 65 height 14
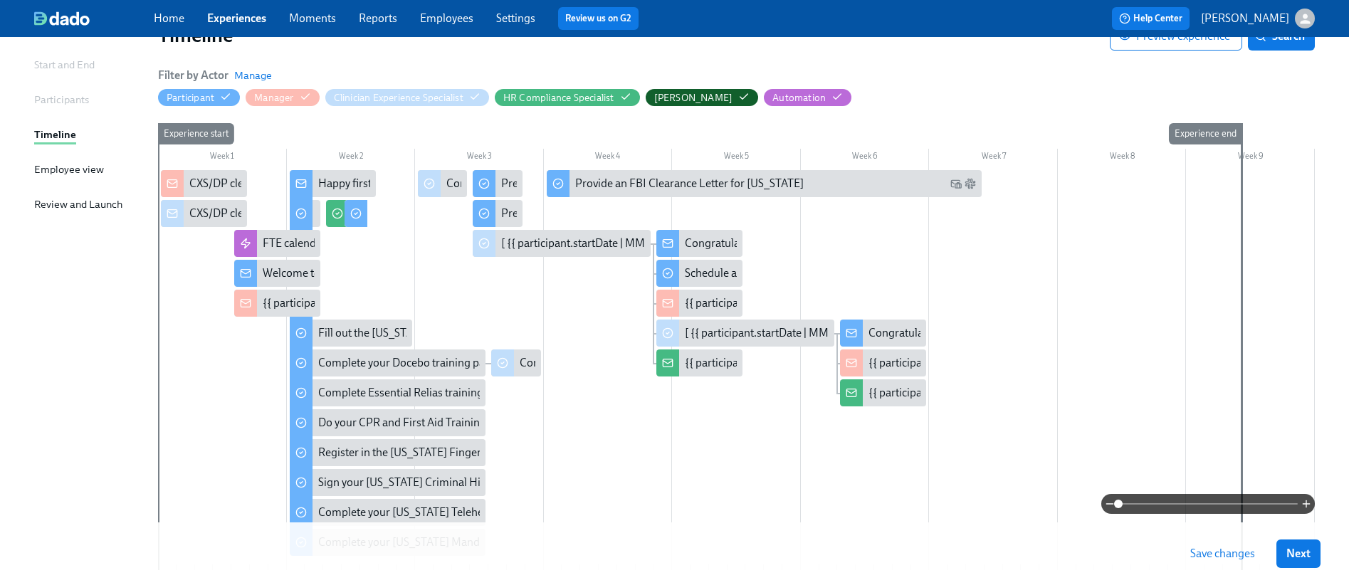
scroll to position [117, 0]
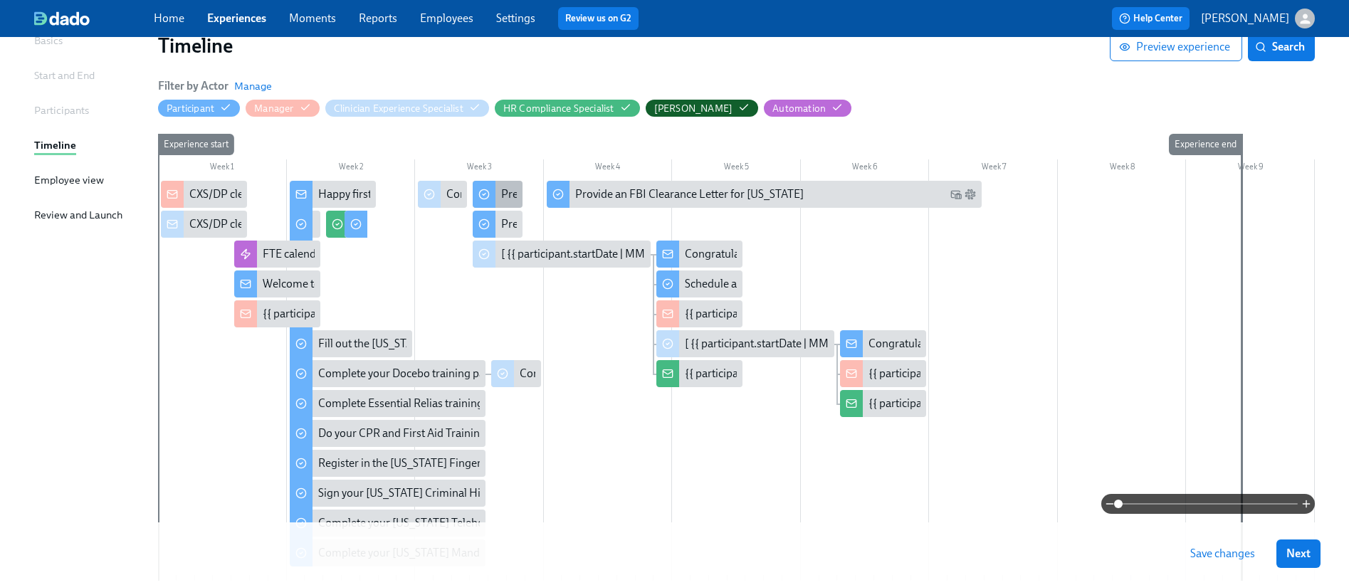
click at [495, 190] on div "Prepare for your Check-Out session" at bounding box center [497, 194] width 49 height 27
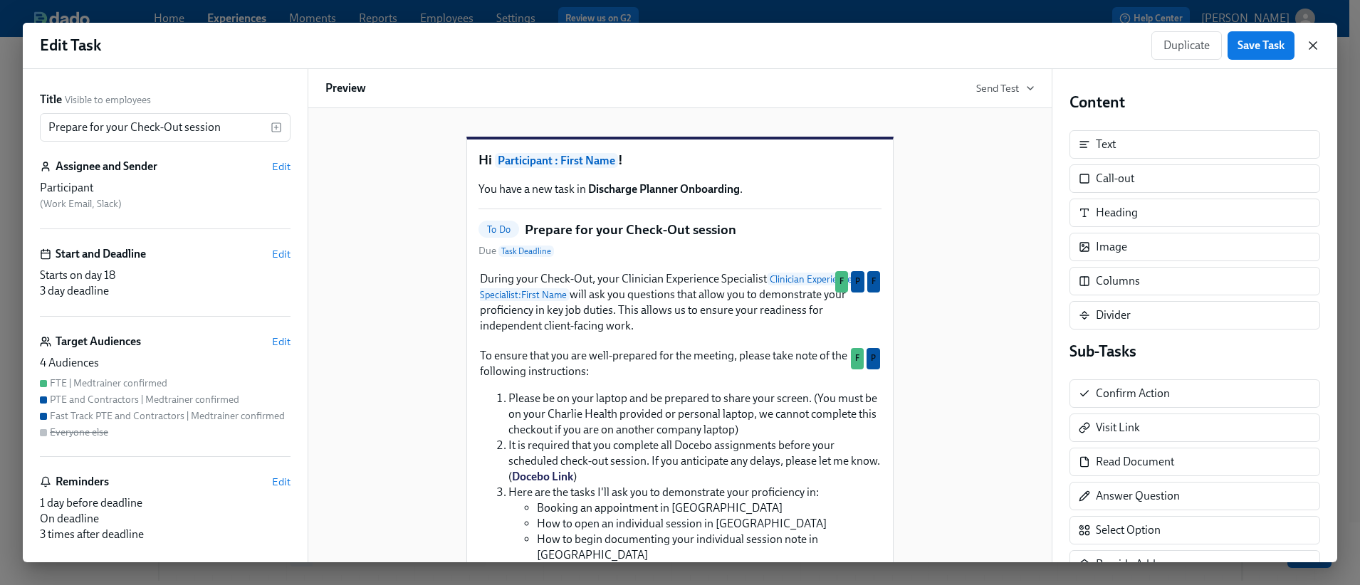
click at [1313, 46] on icon "button" at bounding box center [1312, 45] width 7 height 7
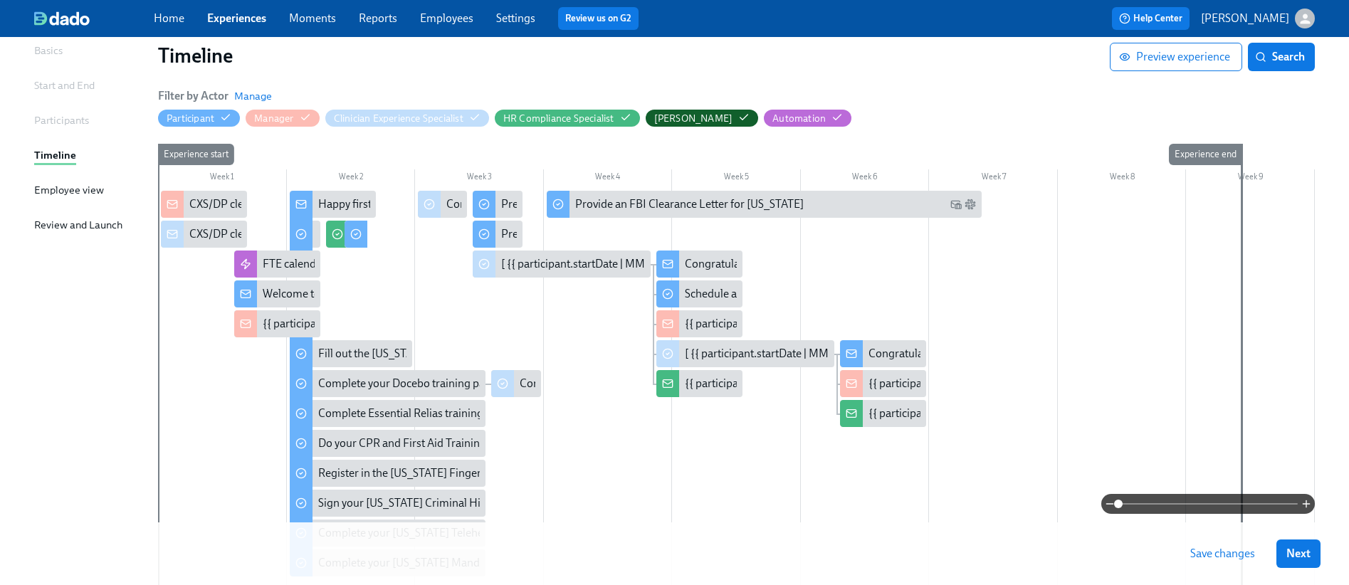
scroll to position [95, 0]
